Goal: Information Seeking & Learning: Learn about a topic

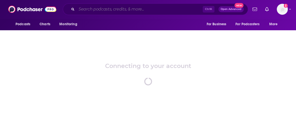
click at [118, 8] on input "Search podcasts, credits, & more..." at bounding box center [140, 9] width 126 height 8
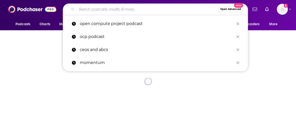
paste input "The Open Compute Project Podcast"
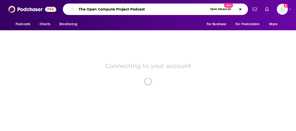
type input "The Open Compute Project Podcast"
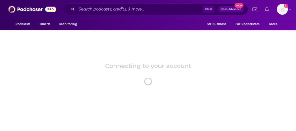
click at [289, 6] on div "Podcasts Charts Monitoring Ctrl K Open Advanced New For Business For Podcasters…" at bounding box center [148, 9] width 296 height 19
click at [282, 9] on img "Logged in as gracewagner" at bounding box center [282, 9] width 11 height 11
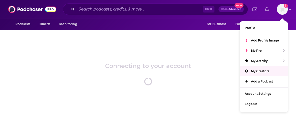
click at [200, 51] on div "Connecting to your account spinner" at bounding box center [148, 74] width 296 height 88
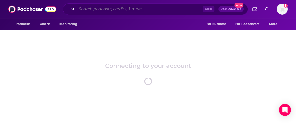
click at [147, 8] on input "Search podcasts, credits, & more..." at bounding box center [140, 9] width 126 height 8
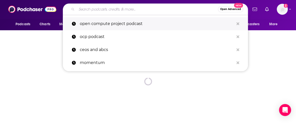
click at [144, 24] on p "open compute project podcast" at bounding box center [157, 23] width 154 height 13
type input "open compute project podcast"
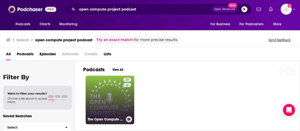
click at [102, 87] on link "25 The Open Compute Project Podcast" at bounding box center [110, 100] width 49 height 49
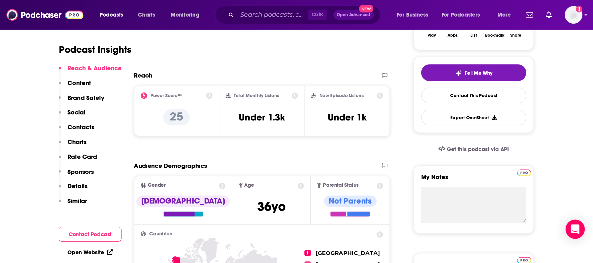
scroll to position [100, 0]
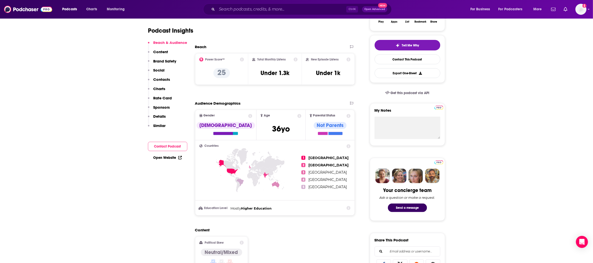
drag, startPoint x: 282, startPoint y: 0, endPoint x: 122, endPoint y: 152, distance: 221.0
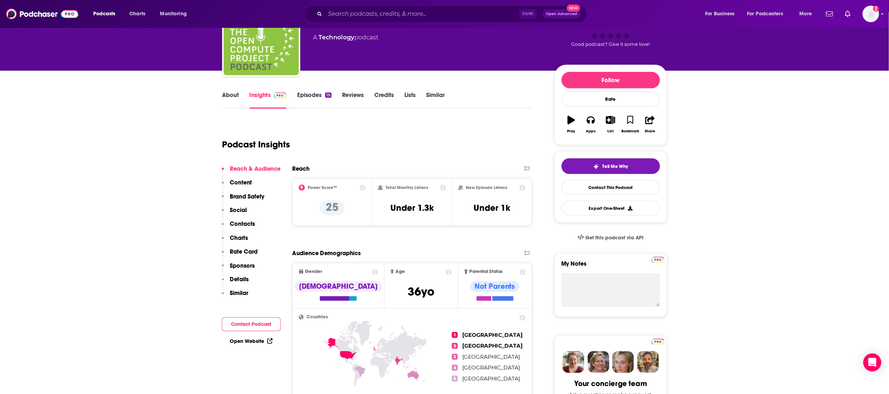
scroll to position [50, 0]
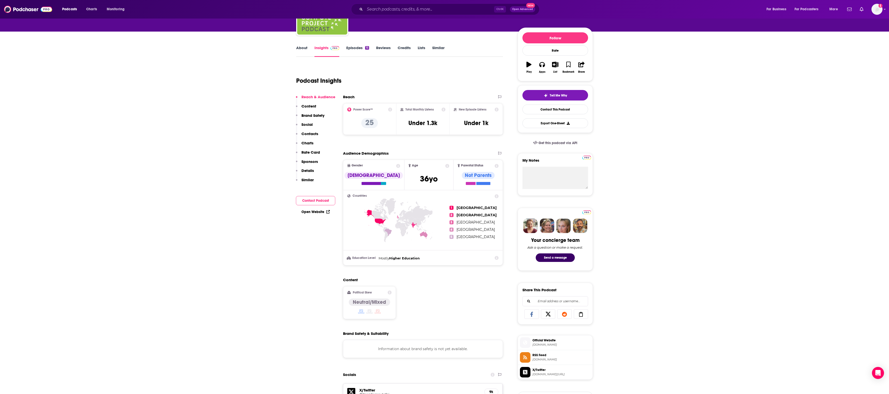
drag, startPoint x: 555, startPoint y: 1, endPoint x: 185, endPoint y: 153, distance: 400.0
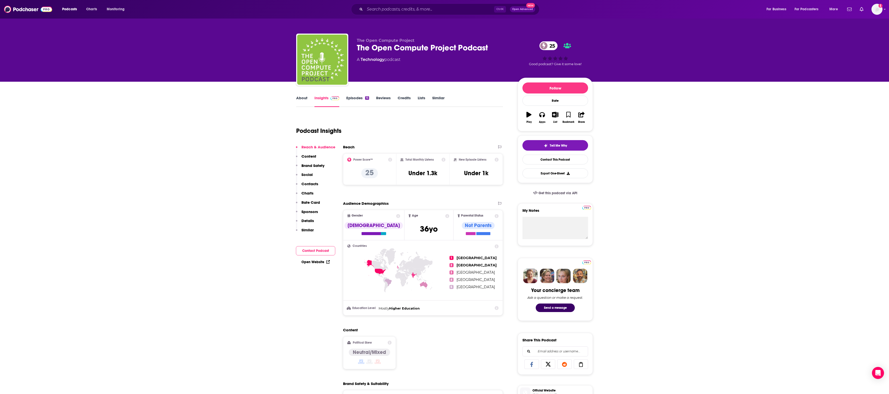
drag, startPoint x: 15, startPoint y: 202, endPoint x: 9, endPoint y: 192, distance: 11.3
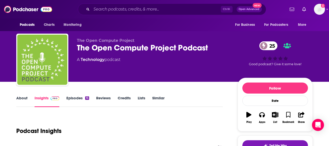
drag, startPoint x: 840, startPoint y: 4, endPoint x: 182, endPoint y: 114, distance: 667.7
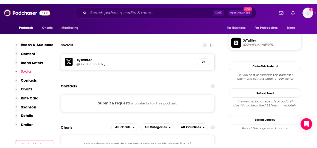
scroll to position [417, 0]
